Goal: Find specific fact: Find specific fact

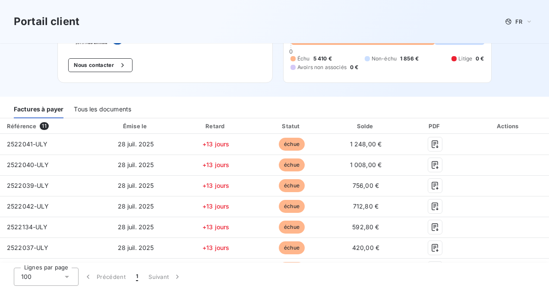
scroll to position [43, 0]
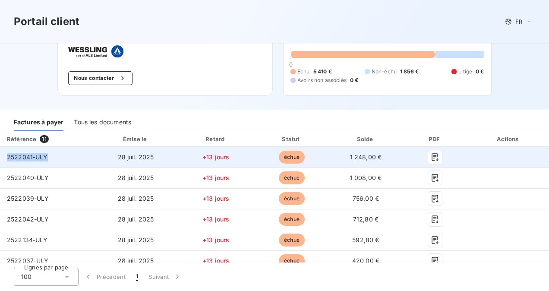
drag, startPoint x: 49, startPoint y: 157, endPoint x: 6, endPoint y: 155, distance: 43.2
click at [6, 155] on td "2522041-ULY" at bounding box center [47, 157] width 94 height 21
copy span "2522041-ULY"
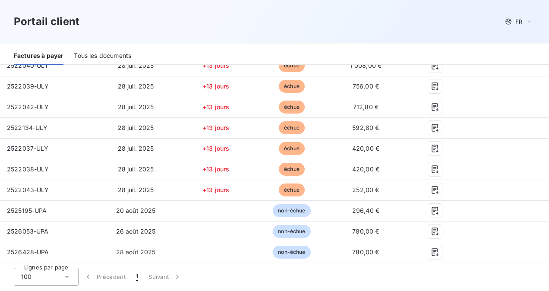
scroll to position [129, 0]
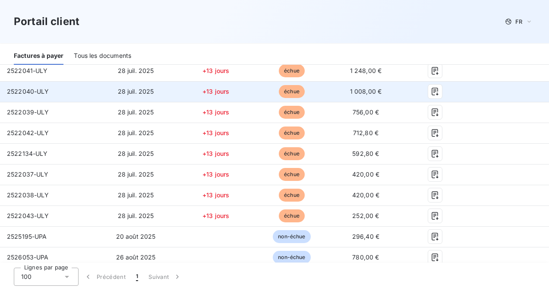
click at [44, 97] on td "2522040-ULY" at bounding box center [47, 91] width 94 height 21
drag, startPoint x: 47, startPoint y: 92, endPoint x: 7, endPoint y: 93, distance: 39.7
click at [7, 93] on span "2522040-ULY" at bounding box center [28, 91] width 42 height 7
copy span "2522040-ULY"
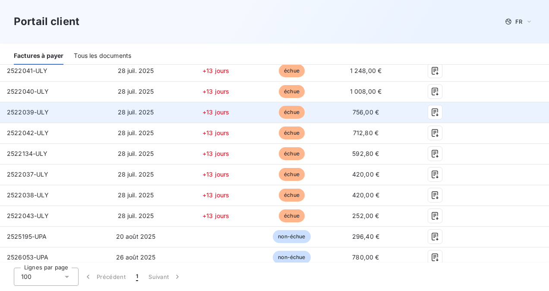
click at [48, 115] on span "2522039-ULY" at bounding box center [28, 111] width 42 height 7
drag, startPoint x: 47, startPoint y: 110, endPoint x: 6, endPoint y: 113, distance: 40.2
click at [6, 113] on td "2522039-ULY" at bounding box center [47, 112] width 94 height 21
copy span "2522039-ULY"
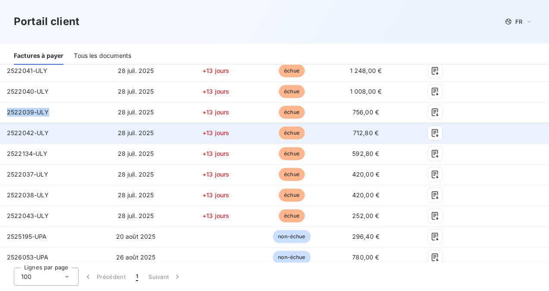
click at [45, 133] on span "2522042-ULY" at bounding box center [28, 132] width 42 height 7
drag, startPoint x: 48, startPoint y: 131, endPoint x: 4, endPoint y: 132, distance: 44.0
click at [4, 132] on td "2522042-ULY" at bounding box center [47, 133] width 94 height 21
copy span "2522042-ULY"
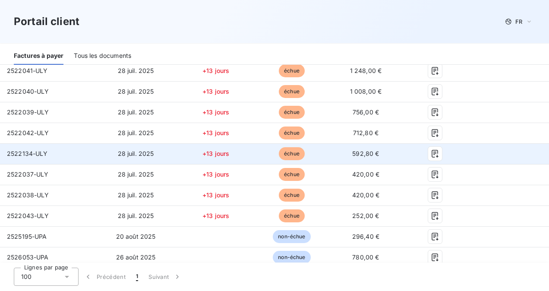
click at [45, 156] on span "2522134-ULY" at bounding box center [27, 153] width 41 height 7
click at [47, 153] on td "2522134-ULY" at bounding box center [47, 153] width 94 height 21
drag, startPoint x: 45, startPoint y: 152, endPoint x: 6, endPoint y: 152, distance: 39.3
click at [6, 152] on td "2522134-ULY" at bounding box center [47, 153] width 94 height 21
copy span "2522134-ULY"
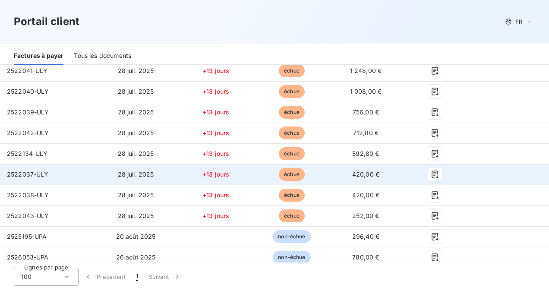
click at [42, 177] on span "2522037-ULY" at bounding box center [28, 173] width 42 height 7
drag, startPoint x: 47, startPoint y: 172, endPoint x: 7, endPoint y: 176, distance: 39.8
click at [7, 176] on span "2522037-ULY" at bounding box center [28, 173] width 42 height 7
copy span "2522037-ULY"
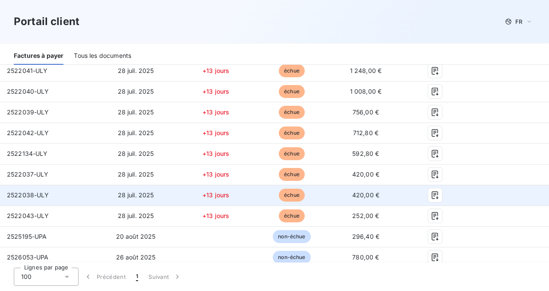
click at [53, 188] on td "2522038-ULY" at bounding box center [47, 195] width 94 height 21
drag, startPoint x: 47, startPoint y: 193, endPoint x: 3, endPoint y: 197, distance: 44.1
click at [3, 197] on td "2522038-ULY" at bounding box center [47, 195] width 94 height 21
copy span "2522038-ULY"
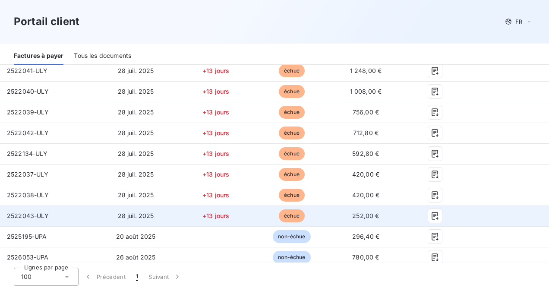
click at [49, 215] on td "2522043-ULY" at bounding box center [47, 215] width 94 height 21
drag, startPoint x: 48, startPoint y: 214, endPoint x: 2, endPoint y: 221, distance: 46.6
click at [2, 221] on td "2522043-ULY" at bounding box center [47, 215] width 94 height 21
copy span "2522043-ULY"
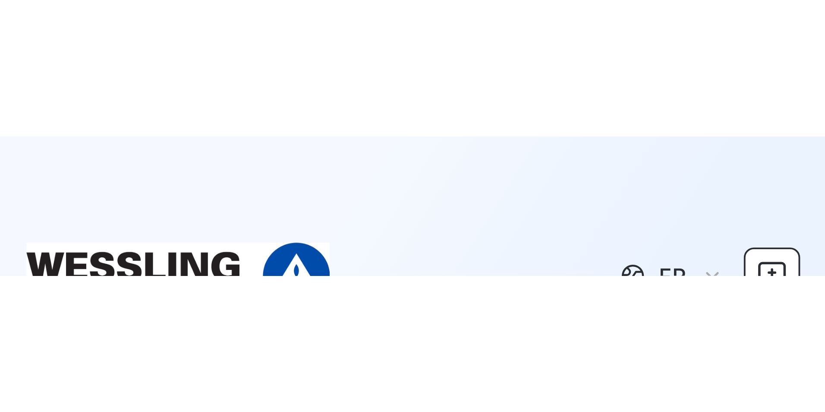
scroll to position [69, 0]
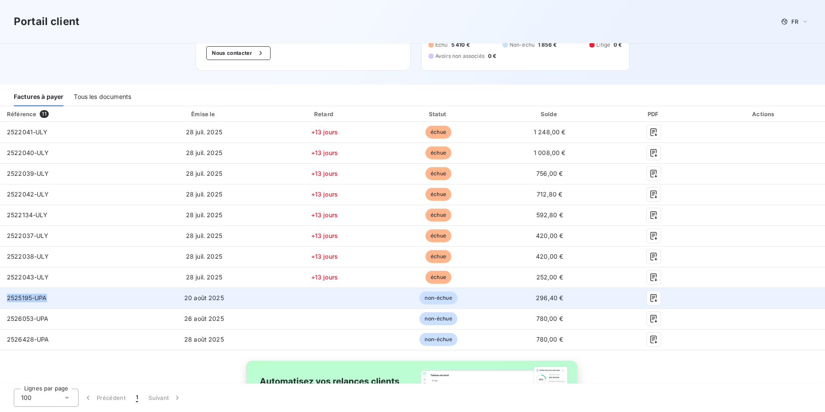
drag, startPoint x: 48, startPoint y: 298, endPoint x: 8, endPoint y: 301, distance: 40.2
click at [8, 290] on td "2525195-UPA" at bounding box center [70, 297] width 141 height 21
copy span "2525195-UPA"
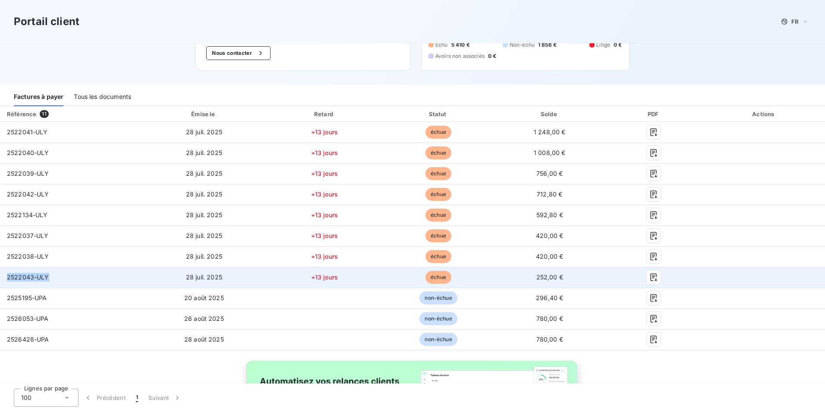
drag, startPoint x: 50, startPoint y: 277, endPoint x: 8, endPoint y: 281, distance: 42.5
click at [8, 281] on td "2522043-ULY" at bounding box center [70, 277] width 141 height 21
copy span "2522043-ULY"
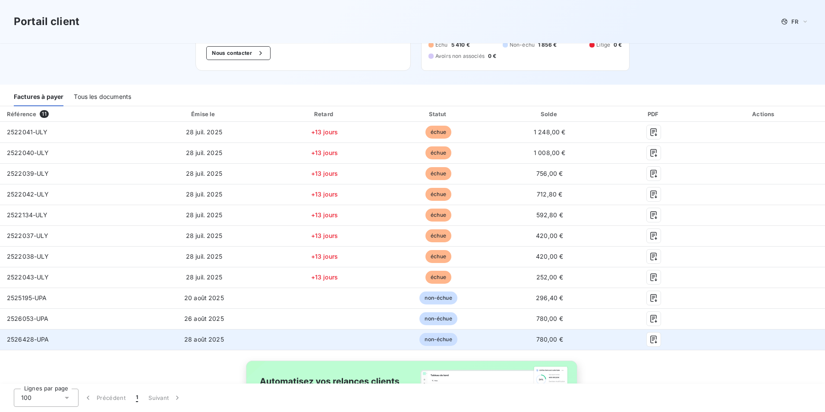
click at [57, 290] on td "2526428-UPA" at bounding box center [70, 339] width 141 height 21
drag, startPoint x: 47, startPoint y: 339, endPoint x: 8, endPoint y: 340, distance: 38.8
click at [8, 290] on span "2526428-UPA" at bounding box center [28, 338] width 42 height 7
